Goal: Information Seeking & Learning: Check status

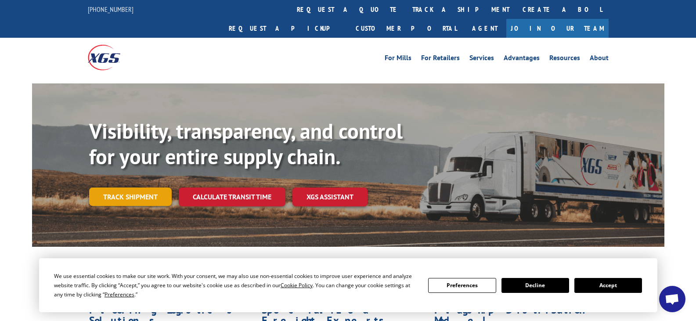
click at [111, 187] on link "Track shipment" at bounding box center [130, 196] width 83 height 18
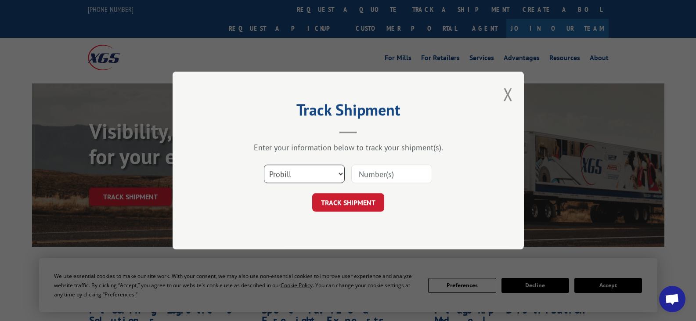
click at [341, 174] on select "Select category... Probill BOL PO" at bounding box center [304, 174] width 81 height 18
select select "bol"
click at [264, 165] on select "Select category... Probill BOL PO" at bounding box center [304, 174] width 81 height 18
click at [408, 171] on input at bounding box center [391, 174] width 81 height 18
drag, startPoint x: 376, startPoint y: 169, endPoint x: 370, endPoint y: 171, distance: 6.4
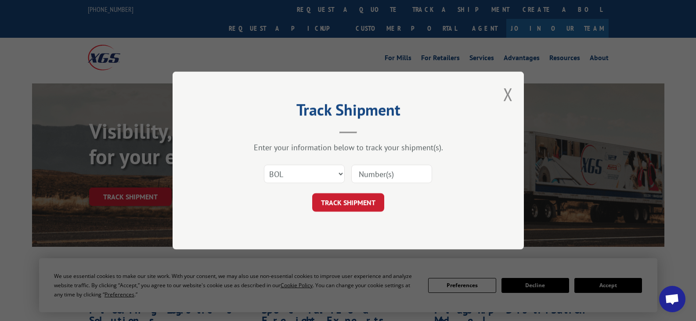
click at [376, 169] on input at bounding box center [391, 174] width 81 height 18
type input "3365750"
click button "TRACK SHIPMENT" at bounding box center [348, 202] width 72 height 18
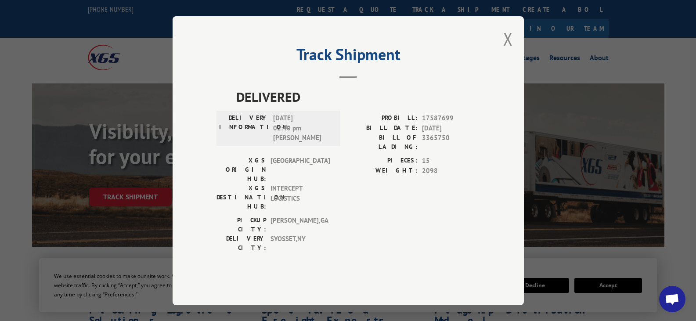
click at [513, 56] on div "Track Shipment DELIVERED DELIVERY INFORMATION: [DATE] 02:40 pm [PERSON_NAME]: 1…" at bounding box center [347, 160] width 351 height 289
click at [509, 50] on button "Close modal" at bounding box center [508, 38] width 10 height 23
